Goal: Transaction & Acquisition: Download file/media

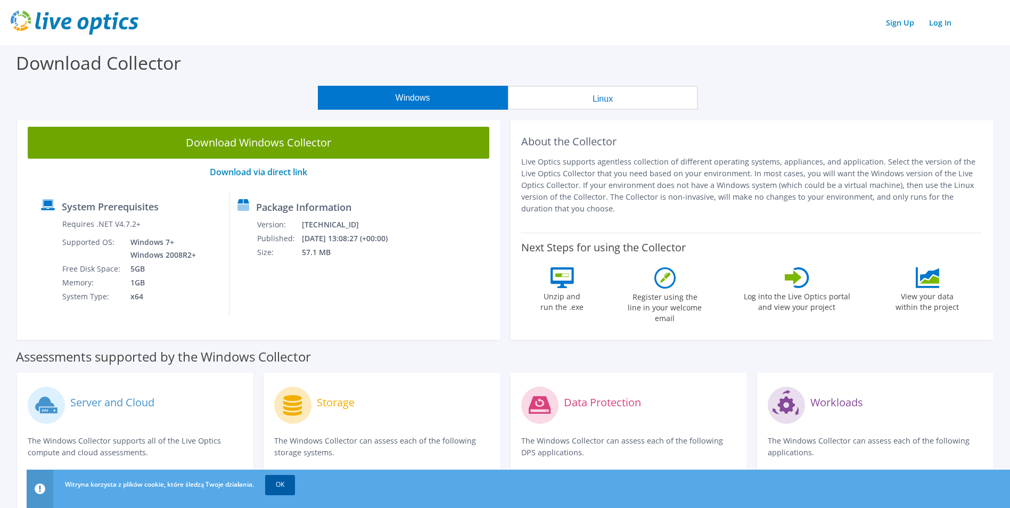
click at [287, 481] on link "OK" at bounding box center [280, 484] width 30 height 19
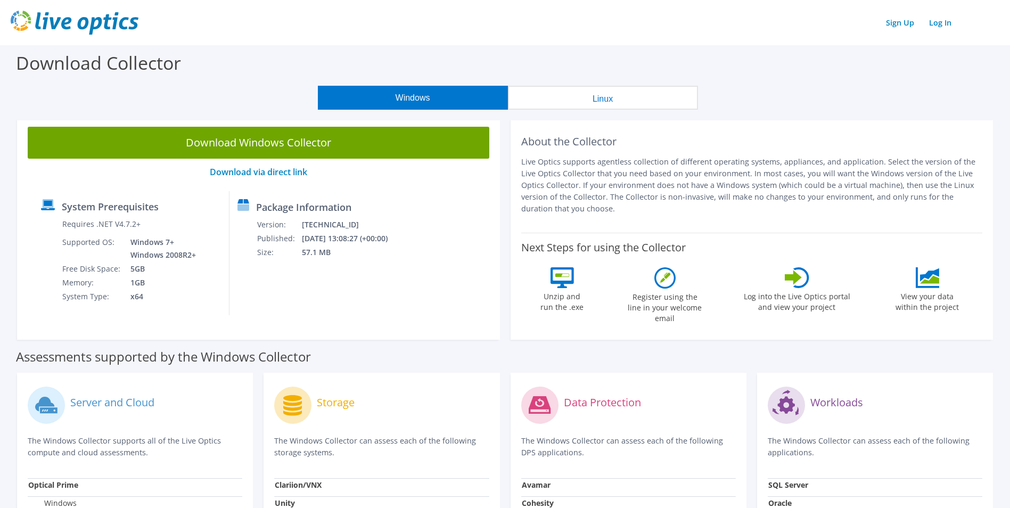
click at [624, 91] on button "Linux" at bounding box center [603, 98] width 190 height 24
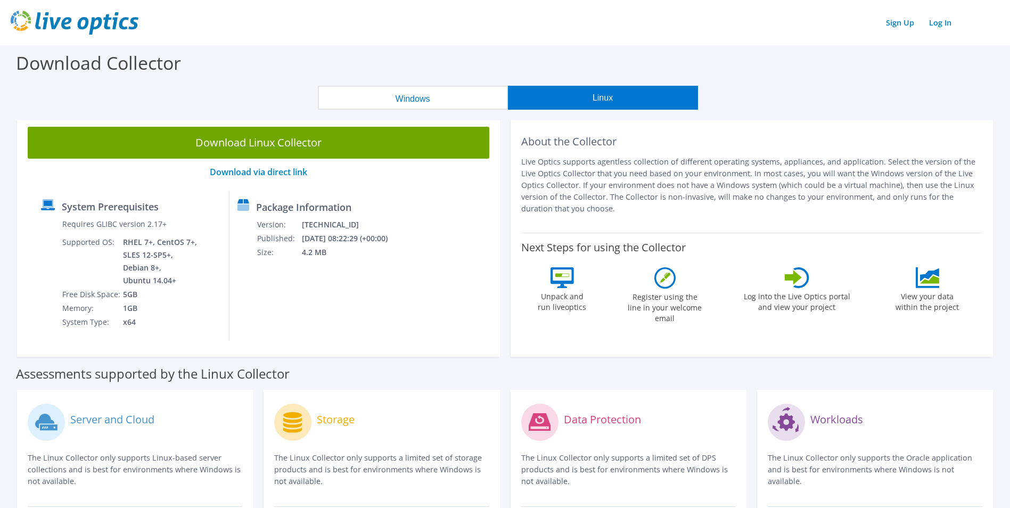
click at [473, 94] on button "Windows" at bounding box center [413, 98] width 190 height 24
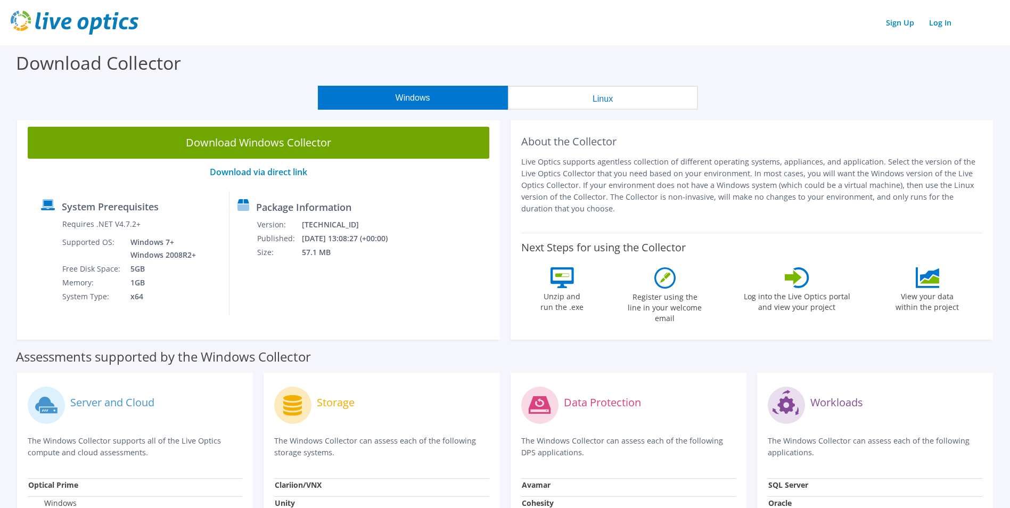
click at [588, 95] on button "Linux" at bounding box center [603, 98] width 190 height 24
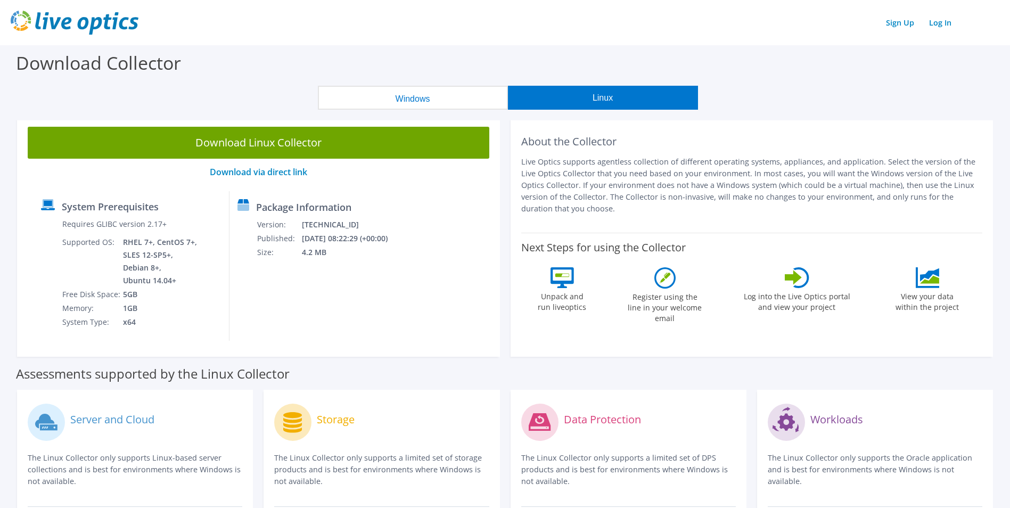
click at [457, 104] on button "Windows" at bounding box center [413, 98] width 190 height 24
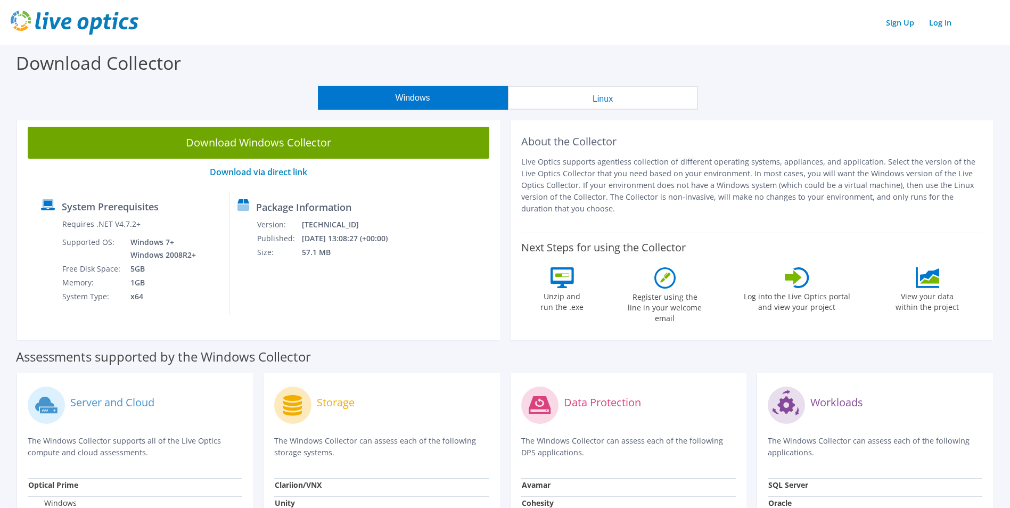
click at [765, 86] on div "Windows Linux" at bounding box center [508, 98] width 994 height 24
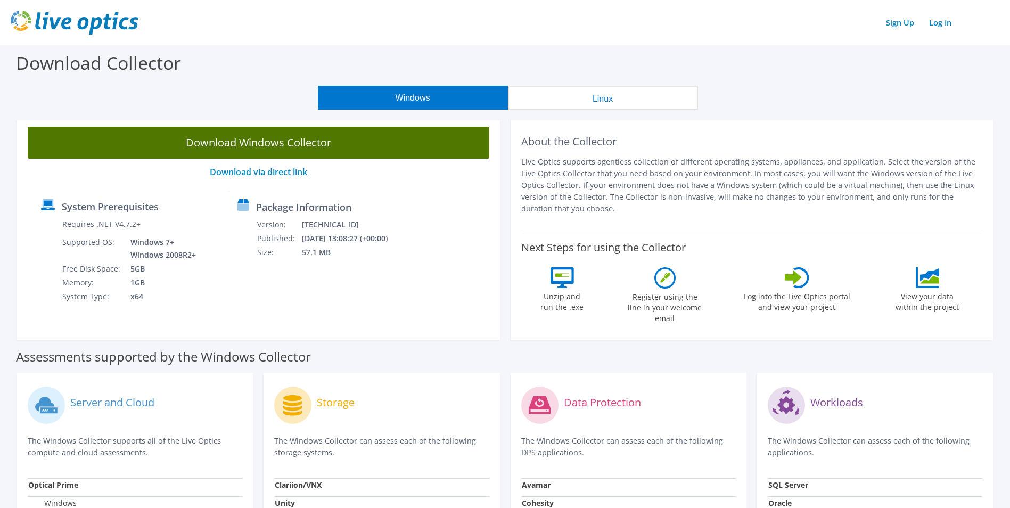
click at [330, 142] on link "Download Windows Collector" at bounding box center [259, 143] width 462 height 32
